Goal: Navigation & Orientation: Understand site structure

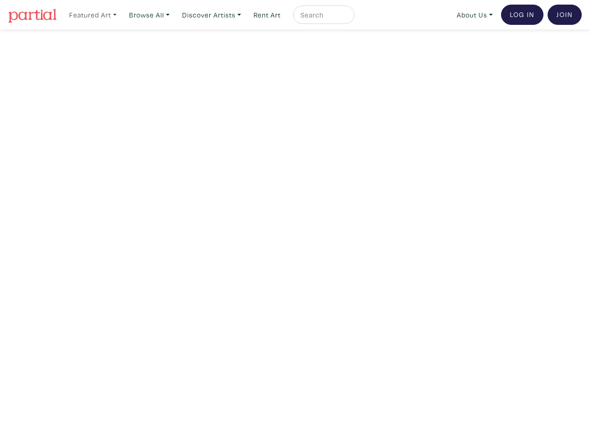
click at [94, 14] on link "Featured Art" at bounding box center [93, 15] width 56 height 19
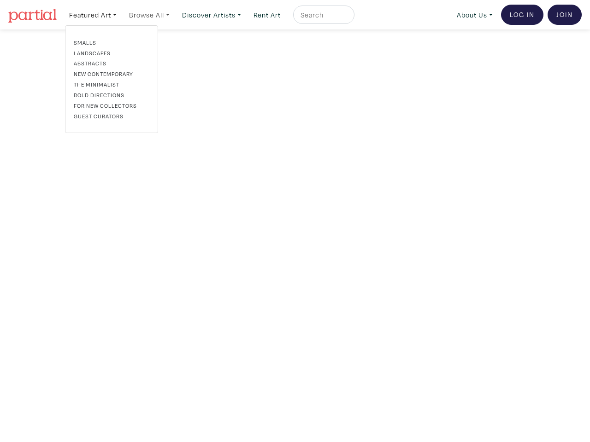
click at [121, 14] on link "Browse All" at bounding box center [93, 15] width 56 height 19
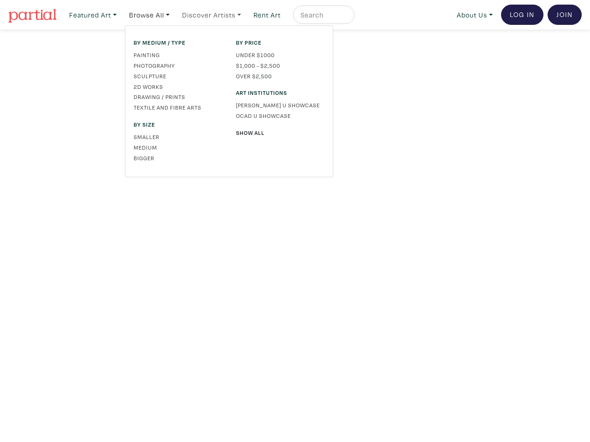
click at [121, 14] on link "Discover Artists" at bounding box center [93, 15] width 56 height 19
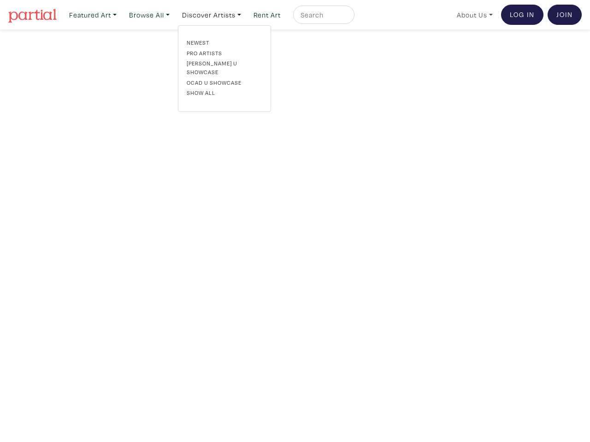
click at [473, 14] on link "About Us" at bounding box center [474, 15] width 44 height 19
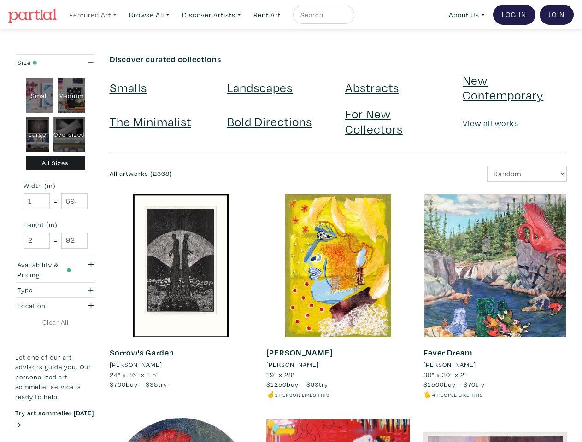
click at [94, 14] on link "Featured Art" at bounding box center [93, 15] width 56 height 19
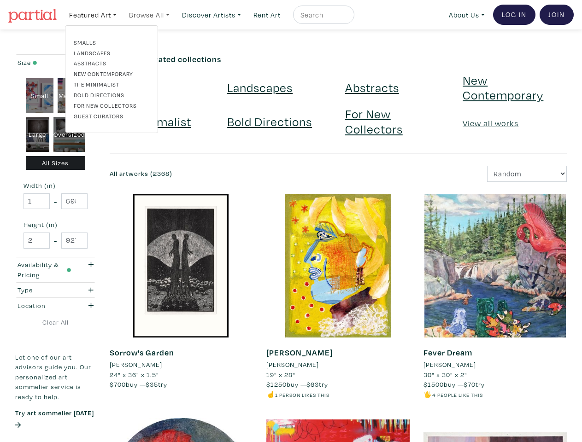
click at [121, 14] on link "Browse All" at bounding box center [93, 15] width 56 height 19
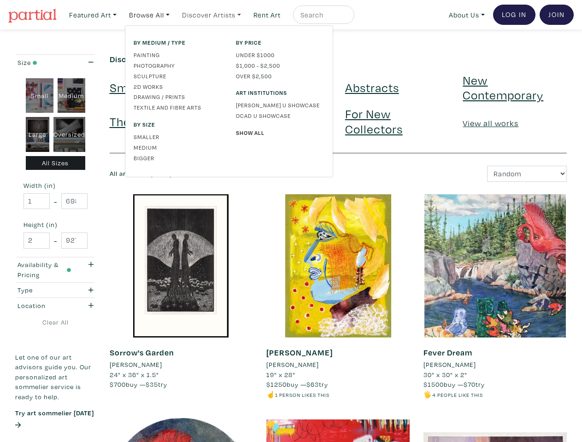
click at [121, 14] on link "Discover Artists" at bounding box center [93, 15] width 56 height 19
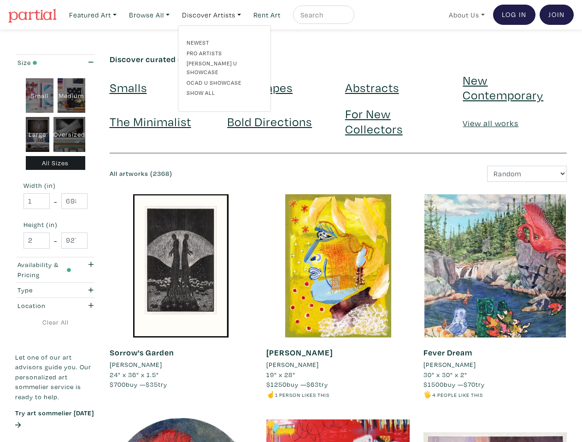
click at [465, 14] on link "About Us" at bounding box center [467, 15] width 44 height 19
click at [94, 14] on link "Featured Art" at bounding box center [93, 15] width 56 height 19
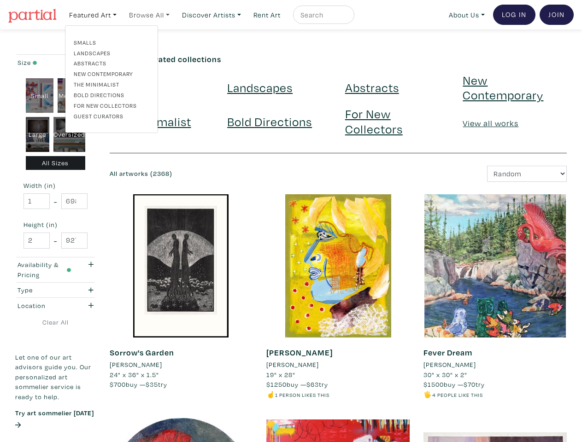
click at [121, 14] on link "Browse All" at bounding box center [93, 15] width 56 height 19
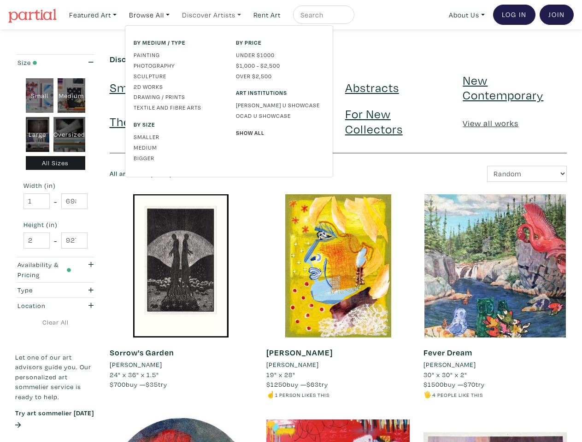
click at [121, 14] on link "Discover Artists" at bounding box center [93, 15] width 56 height 19
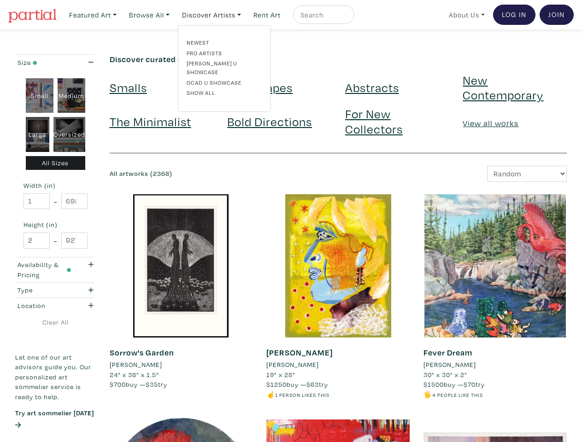
click at [465, 14] on link "About Us" at bounding box center [467, 15] width 44 height 19
